Goal: Information Seeking & Learning: Learn about a topic

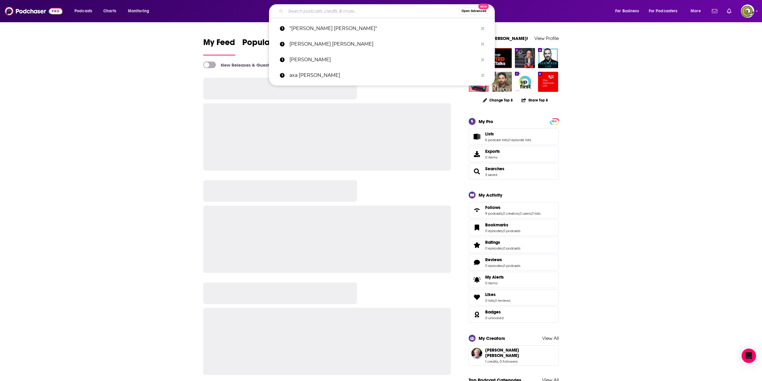
click at [304, 9] on input "Search podcasts, credits, & more..." at bounding box center [371, 11] width 173 height 10
paste input "[PERSON_NAME]"
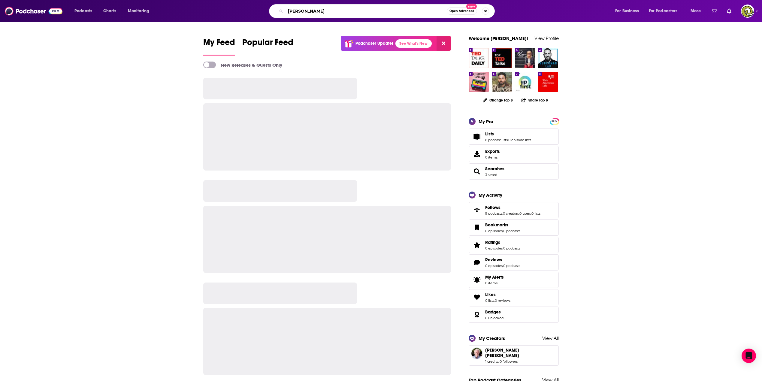
type input "[PERSON_NAME]"
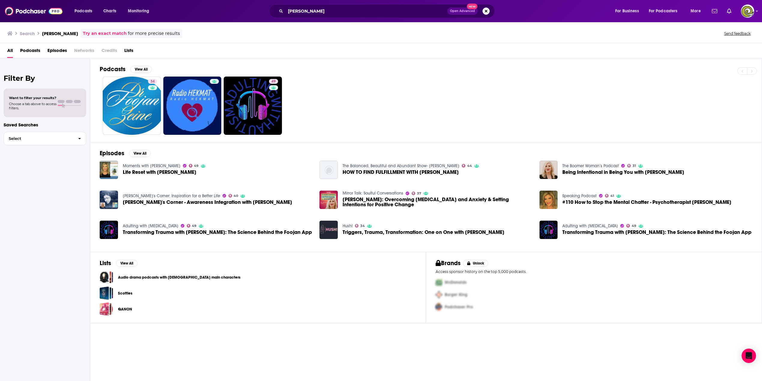
click at [60, 33] on h3 "[PERSON_NAME]" at bounding box center [60, 34] width 36 height 6
click at [754, 11] on div "Podcasts Charts Monitoring [PERSON_NAME] Open Advanced New For Business For Pod…" at bounding box center [381, 11] width 762 height 22
click at [756, 12] on icon "Show profile menu" at bounding box center [757, 11] width 2 height 4
click at [659, 58] on link "Lists" at bounding box center [668, 61] width 58 height 12
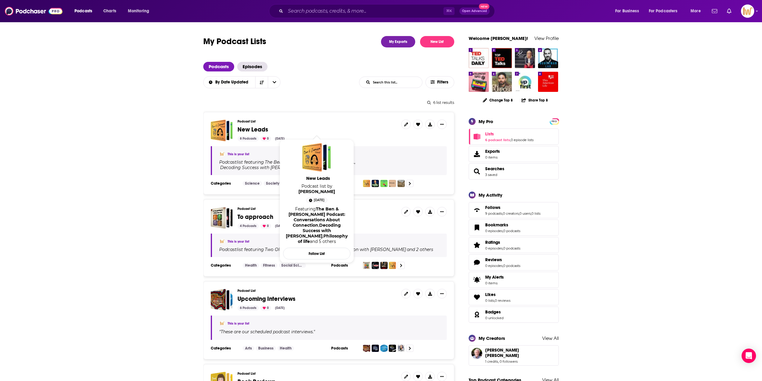
click at [243, 128] on span "New Leads" at bounding box center [252, 130] width 31 height 8
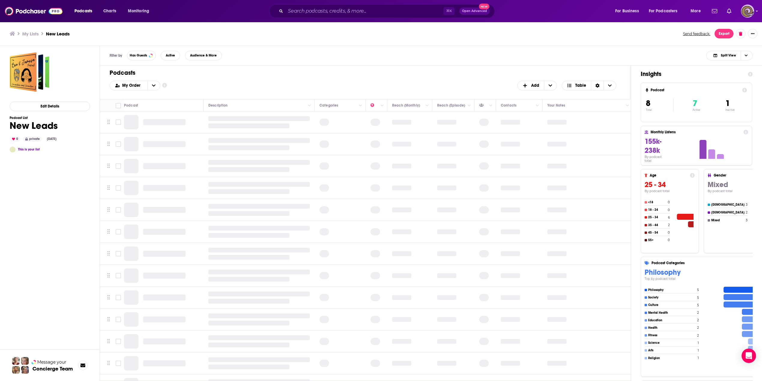
click at [757, 10] on icon "Show profile menu" at bounding box center [757, 11] width 2 height 4
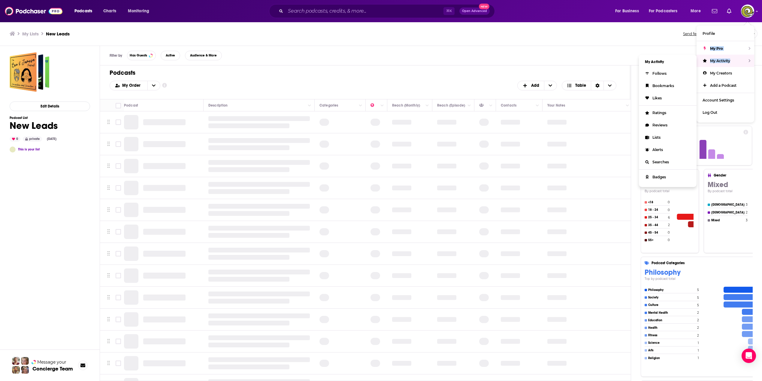
drag, startPoint x: 672, startPoint y: 59, endPoint x: 710, endPoint y: 47, distance: 40.1
click at [659, 59] on span "Lists" at bounding box center [656, 61] width 8 height 5
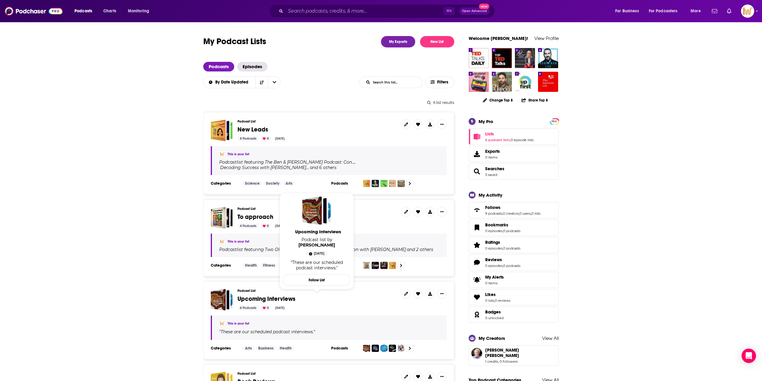
click at [322, 296] on span "Upcoming Interviews" at bounding box center [316, 299] width 159 height 7
click at [255, 289] on div "Podcast List Upcoming Interviews 6 Podcasts 0 [DATE]" at bounding box center [316, 300] width 159 height 22
click at [255, 295] on span "Upcoming Interviews" at bounding box center [266, 299] width 58 height 8
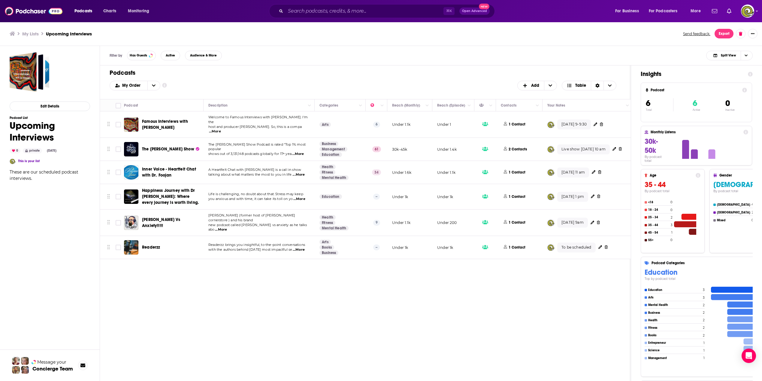
click at [159, 167] on div "Podcasts Charts Monitoring ⌘ K Open Advanced New For Business For Podcasters Mo…" at bounding box center [381, 190] width 762 height 381
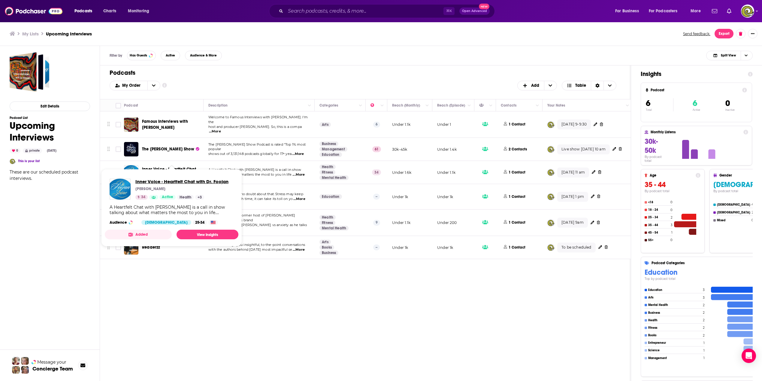
click at [149, 181] on span "Inner Voice - Heartfelt Chat with Dr. Foojan" at bounding box center [181, 182] width 93 height 6
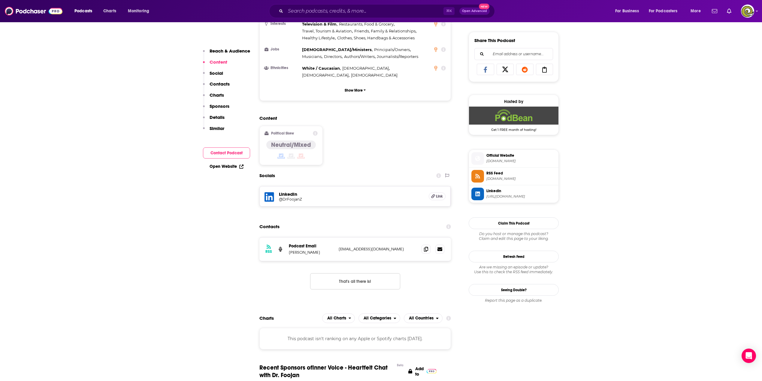
scroll to position [376, 0]
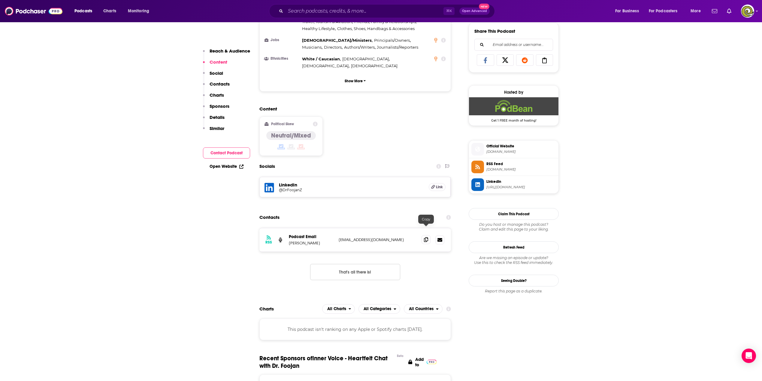
click at [423, 235] on span at bounding box center [425, 239] width 9 height 9
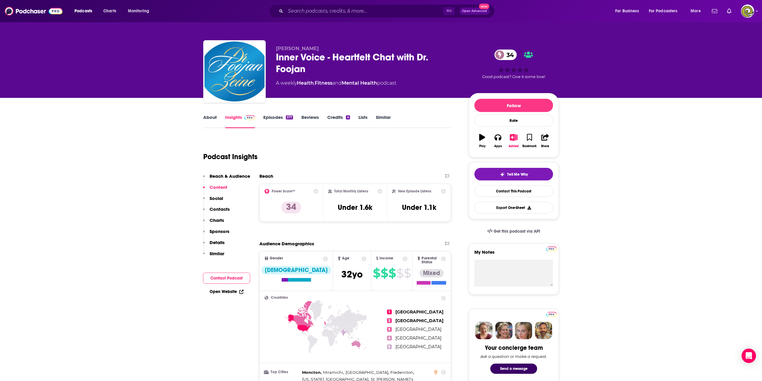
click at [482, 134] on icon "button" at bounding box center [482, 137] width 6 height 7
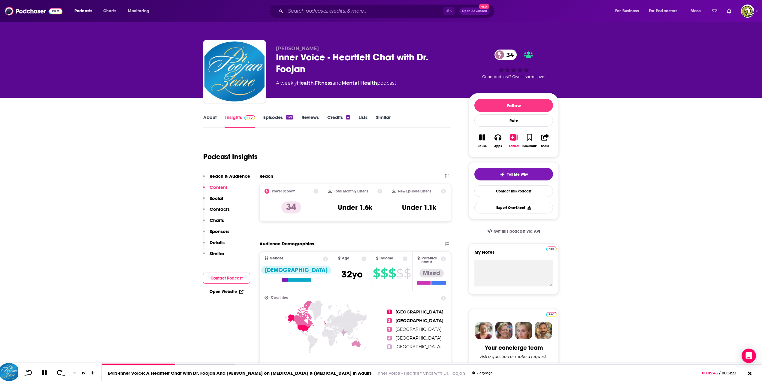
click at [339, 116] on link "Credits 4" at bounding box center [338, 121] width 23 height 14
